Goal: Find specific page/section: Find specific page/section

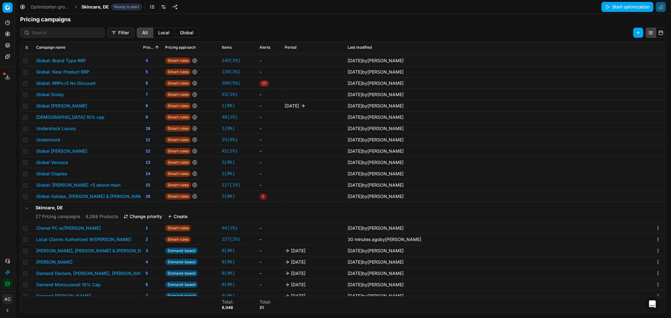
scroll to position [54, 0]
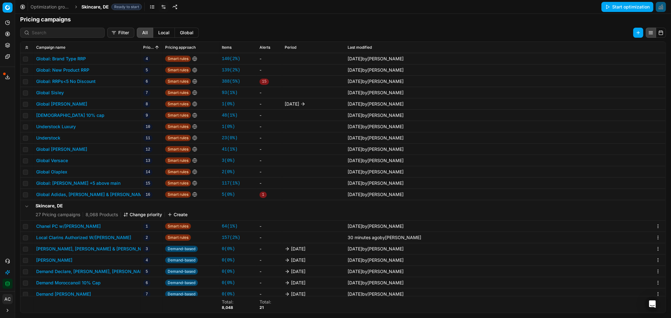
click at [98, 237] on button "Local Clarins Authorized W/[PERSON_NAME]" at bounding box center [83, 238] width 95 height 6
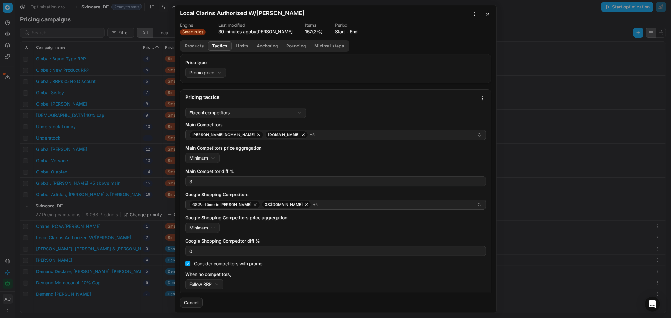
click at [221, 46] on button "Tactics" at bounding box center [220, 45] width 24 height 9
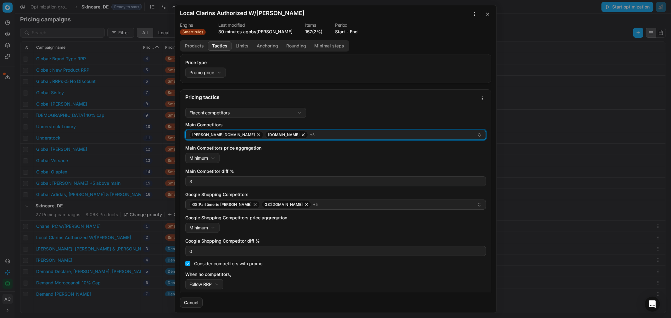
click at [294, 134] on div "pieper.de parfumdreams.de + 5" at bounding box center [332, 135] width 287 height 8
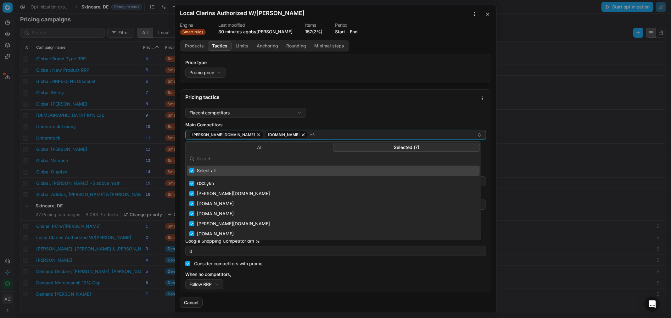
click at [397, 148] on button "Selected: ( 7 )" at bounding box center [406, 147] width 146 height 9
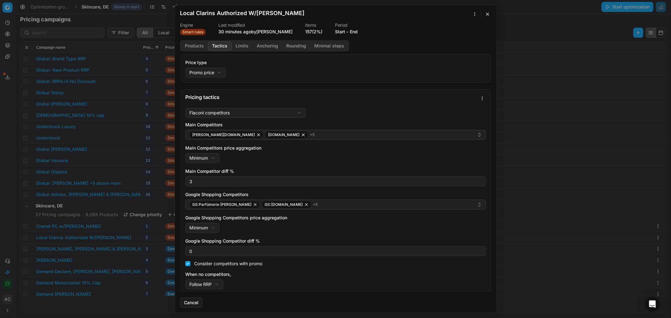
click at [410, 108] on div "Flaconi competitors Flaconi competitorsFlaconi competitors rule: first takes in…" at bounding box center [335, 199] width 301 height 182
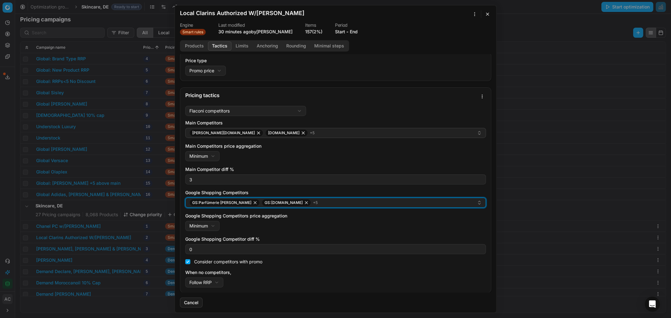
click at [341, 202] on div "GS:Parfümerie Pieper GS:parfumdreams.DE + 5" at bounding box center [332, 203] width 287 height 8
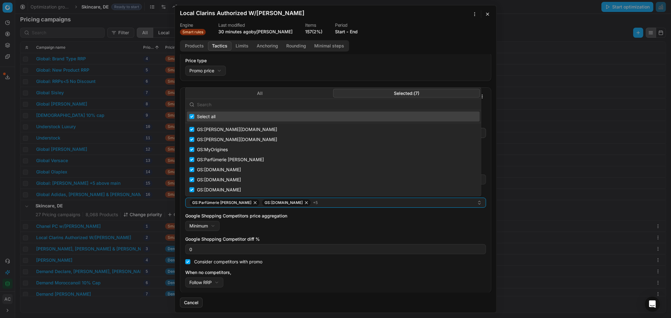
click at [413, 6] on body "Pricing platform Analytics Pricing Product portfolio Templates Export service 1…" at bounding box center [335, 159] width 671 height 318
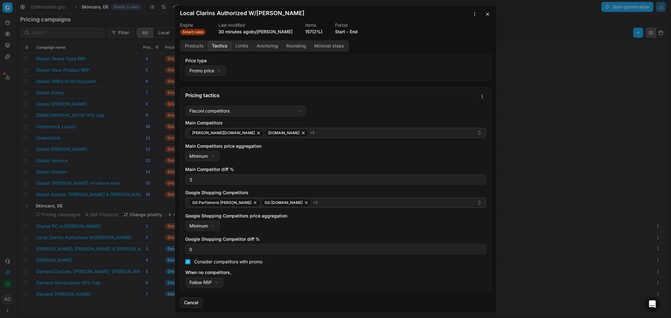
click at [288, 75] on div "Price type Promo price Default Regular price Promo price" at bounding box center [335, 67] width 301 height 18
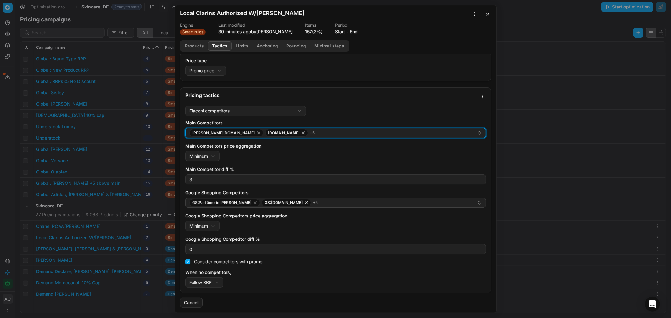
click at [290, 134] on div "pieper.de parfumdreams.de + 5" at bounding box center [332, 133] width 287 height 8
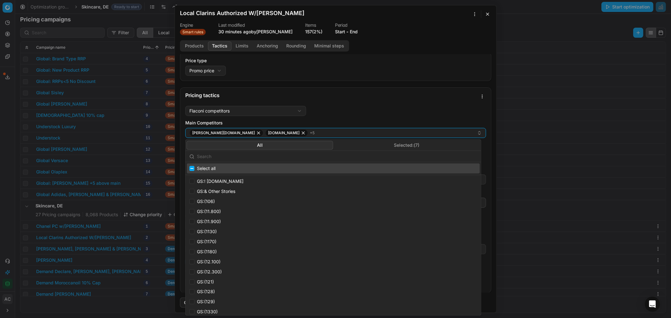
click at [387, 148] on button "Selected: ( 7 )" at bounding box center [406, 145] width 146 height 9
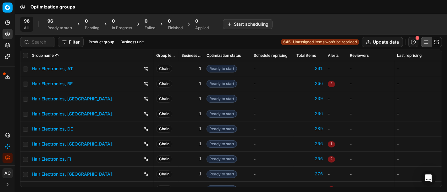
click at [5, 106] on div "Analytics Pricing Product portfolio Templates Export service 17 Contact support…" at bounding box center [7, 90] width 15 height 151
click at [57, 24] on div "96 Ready to start" at bounding box center [59, 24] width 25 height 13
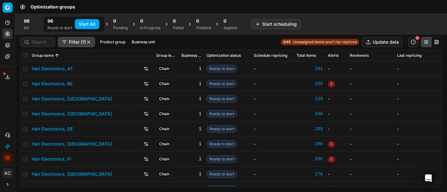
click at [87, 23] on button "Start All" at bounding box center [87, 24] width 25 height 10
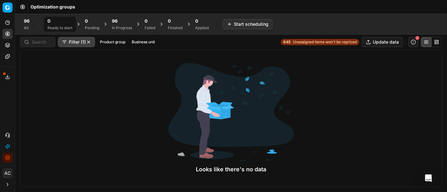
click at [1, 104] on div "Analytics Pricing Product portfolio Templates Export service 17 Contact support…" at bounding box center [7, 90] width 15 height 151
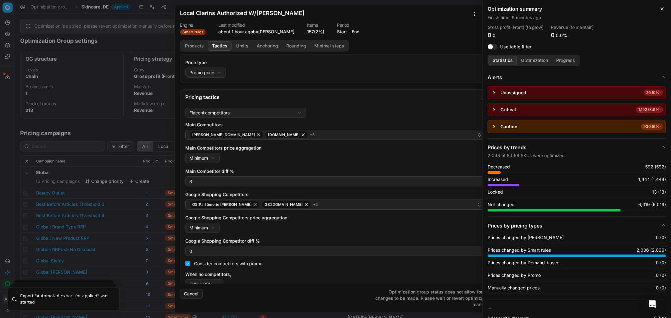
scroll to position [2, 0]
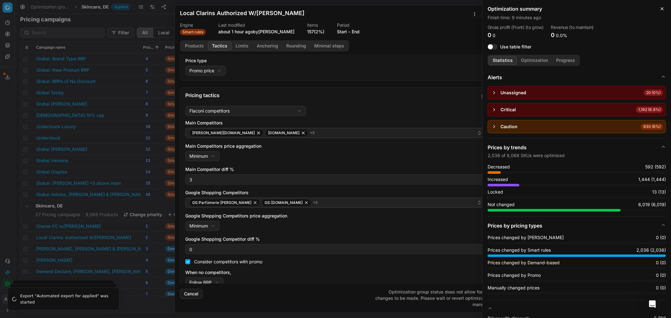
click at [11, 121] on div "We are saving PC settings. Please wait, it should take a few minutes Local Clar…" at bounding box center [335, 159] width 671 height 318
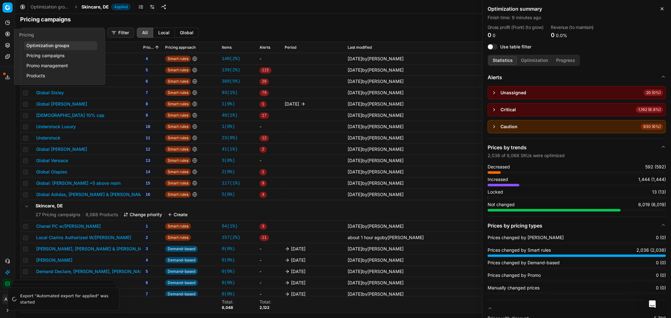
click at [29, 42] on link "Optimization groups" at bounding box center [60, 45] width 73 height 9
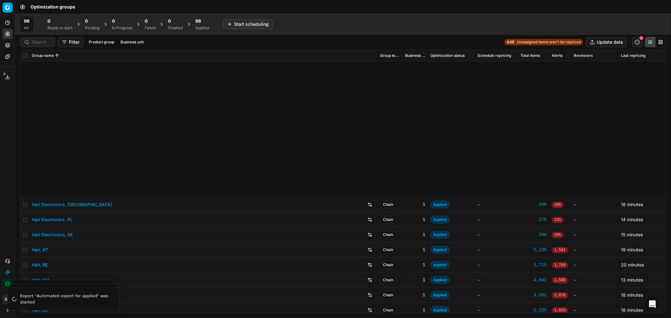
scroll to position [188, 0]
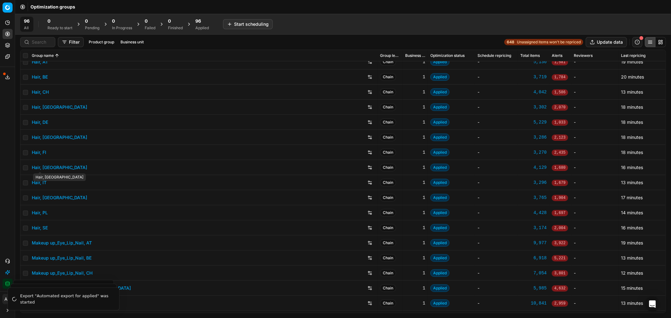
click at [38, 167] on link "Hair, [GEOGRAPHIC_DATA]" at bounding box center [59, 167] width 55 height 6
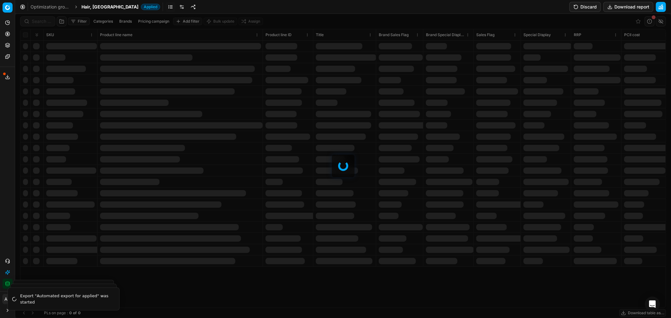
click at [180, 7] on div "Optimization groups Hair, FR Applied Discard Download report" at bounding box center [342, 7] width 655 height 14
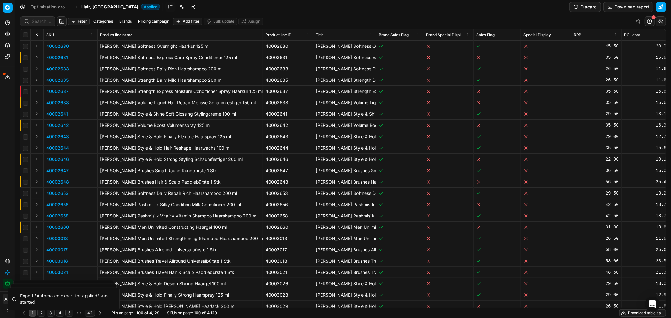
click at [6, 74] on button "Export service" at bounding box center [8, 77] width 10 height 10
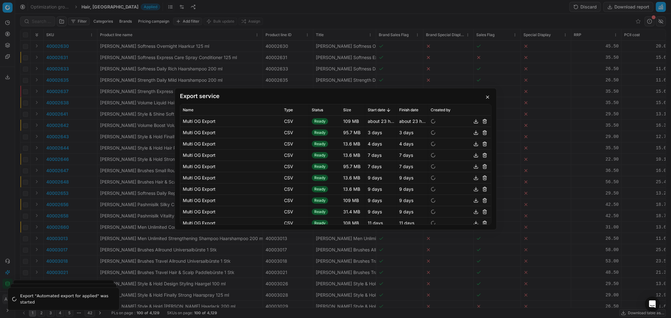
click at [8, 134] on div "Export service Name Type Status Size Start date Finish date Created by Multi OG…" at bounding box center [335, 159] width 671 height 318
